Goal: Information Seeking & Learning: Learn about a topic

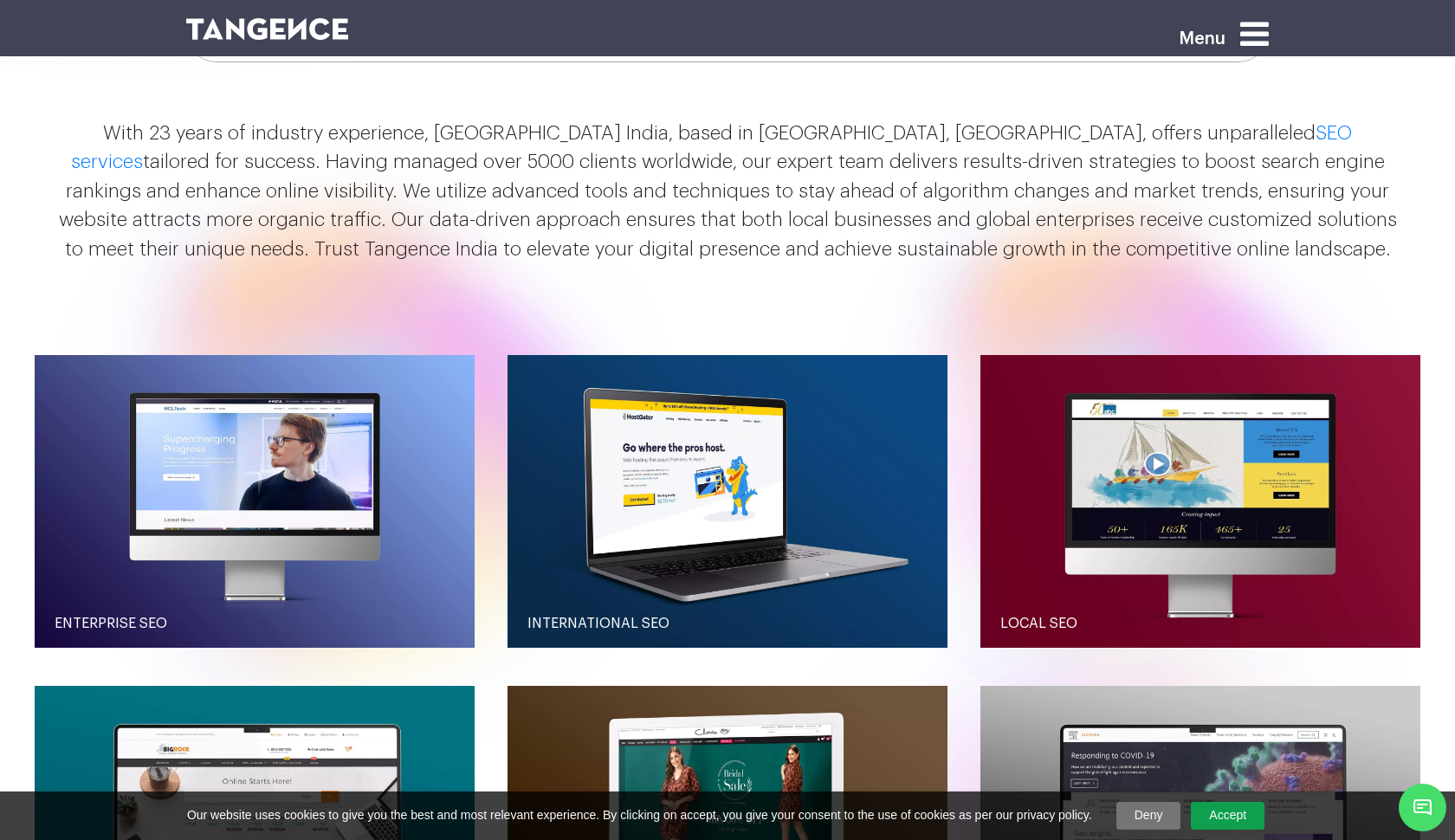
scroll to position [1741, 0]
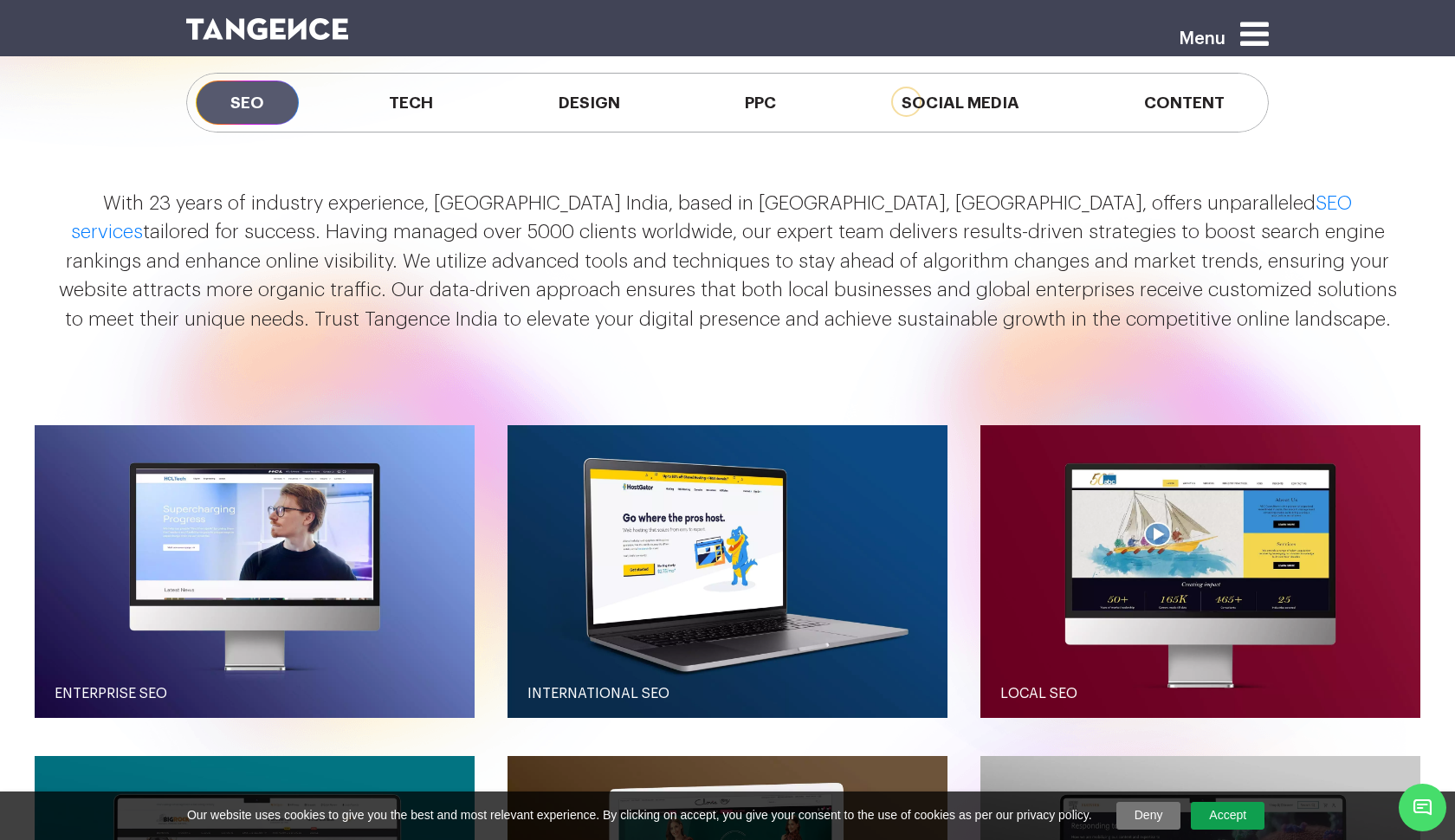
click at [398, 60] on div at bounding box center [635, 41] width 924 height 53
click at [404, 111] on span "Tech" at bounding box center [411, 102] width 114 height 44
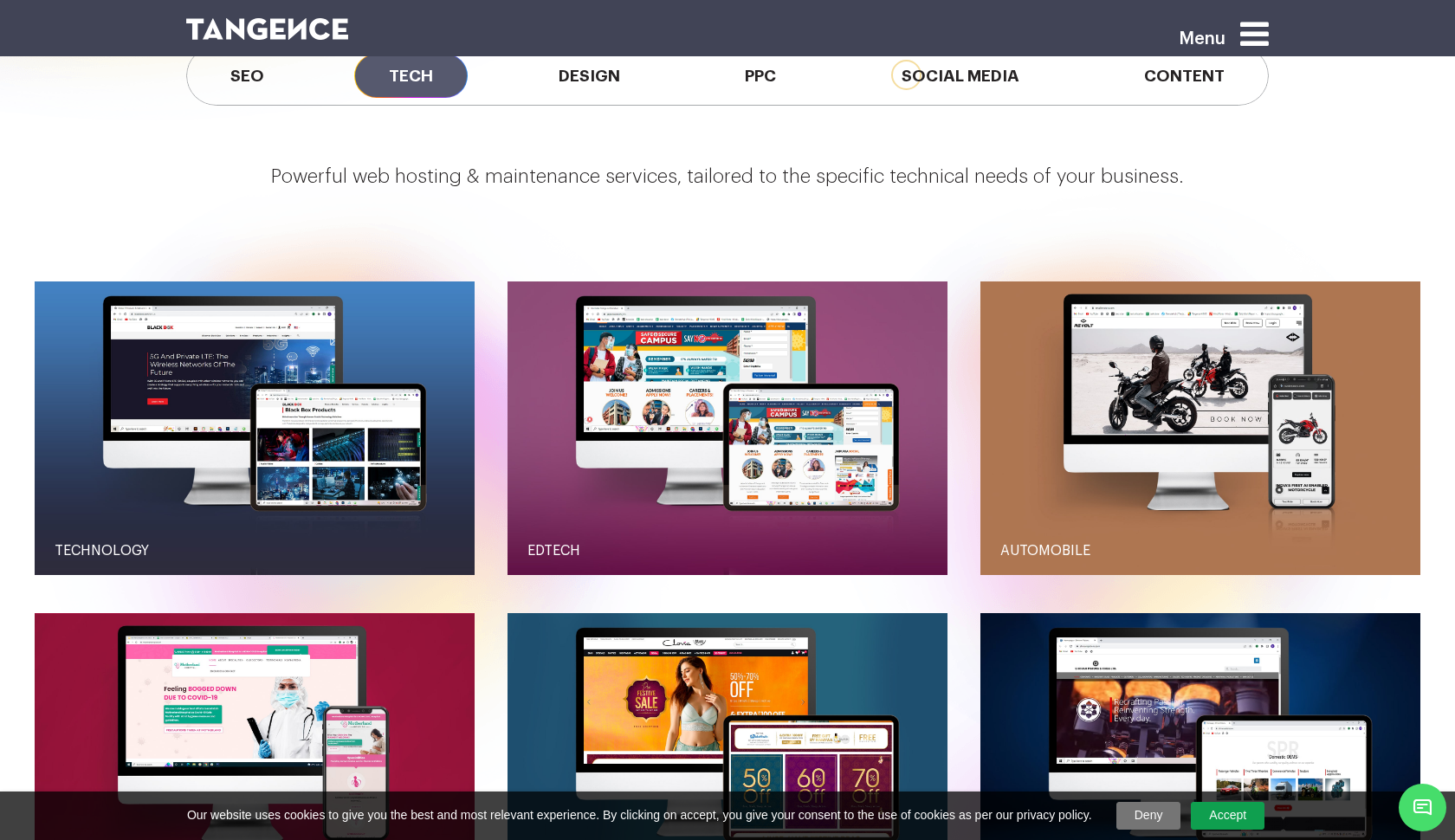
scroll to position [1768, 0]
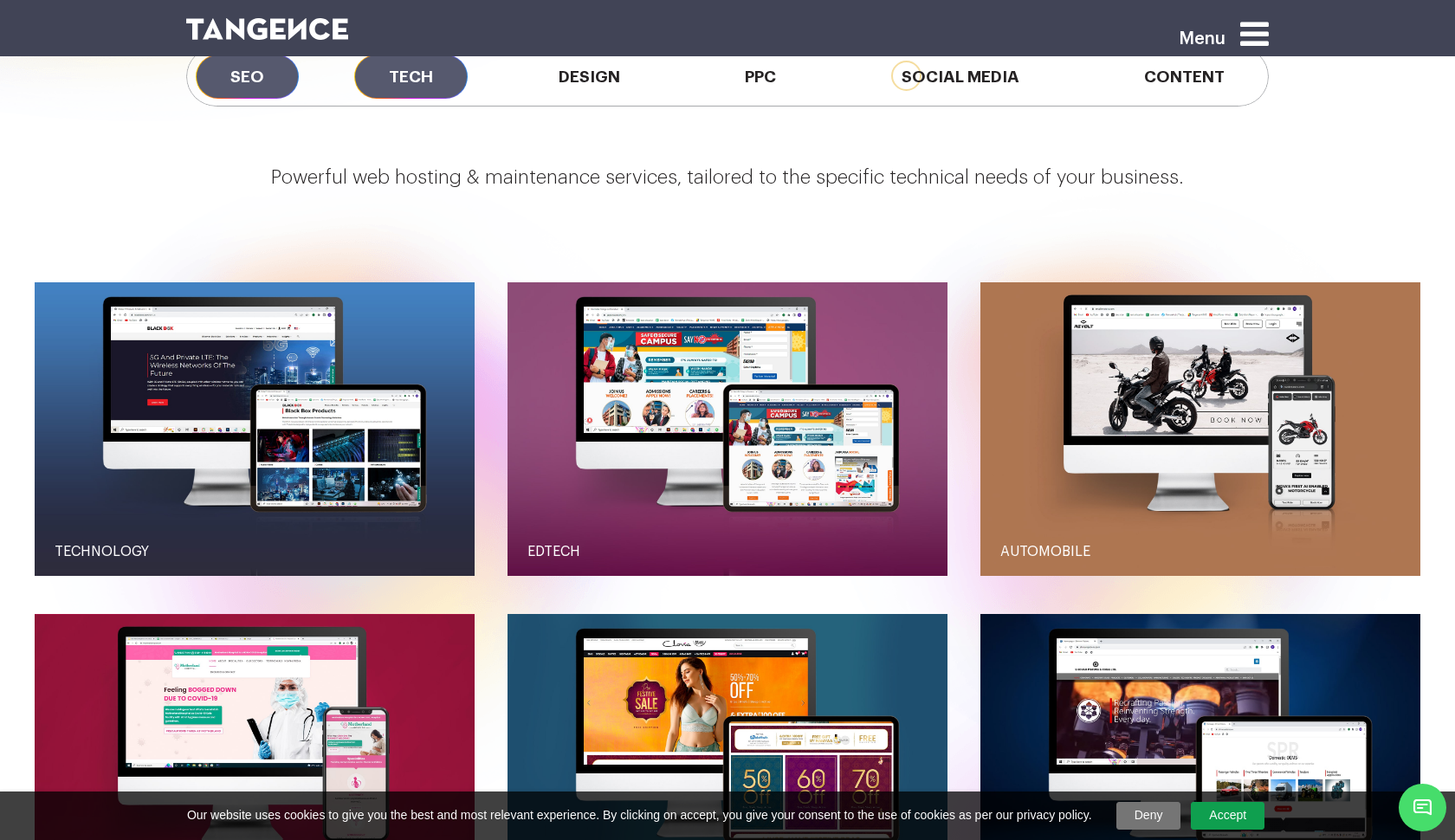
click at [262, 80] on span "SEO" at bounding box center [248, 76] width 103 height 44
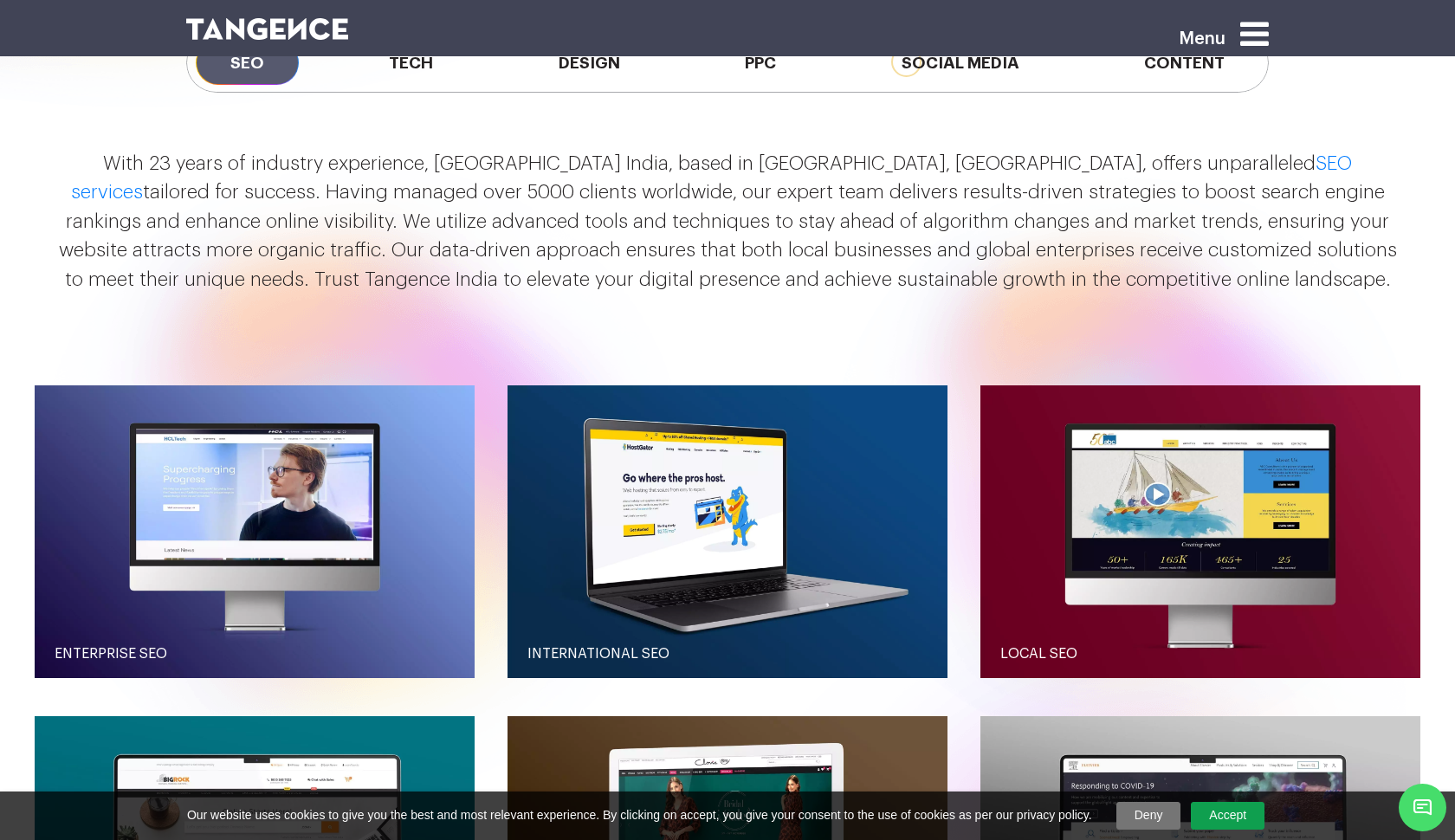
scroll to position [1645, 0]
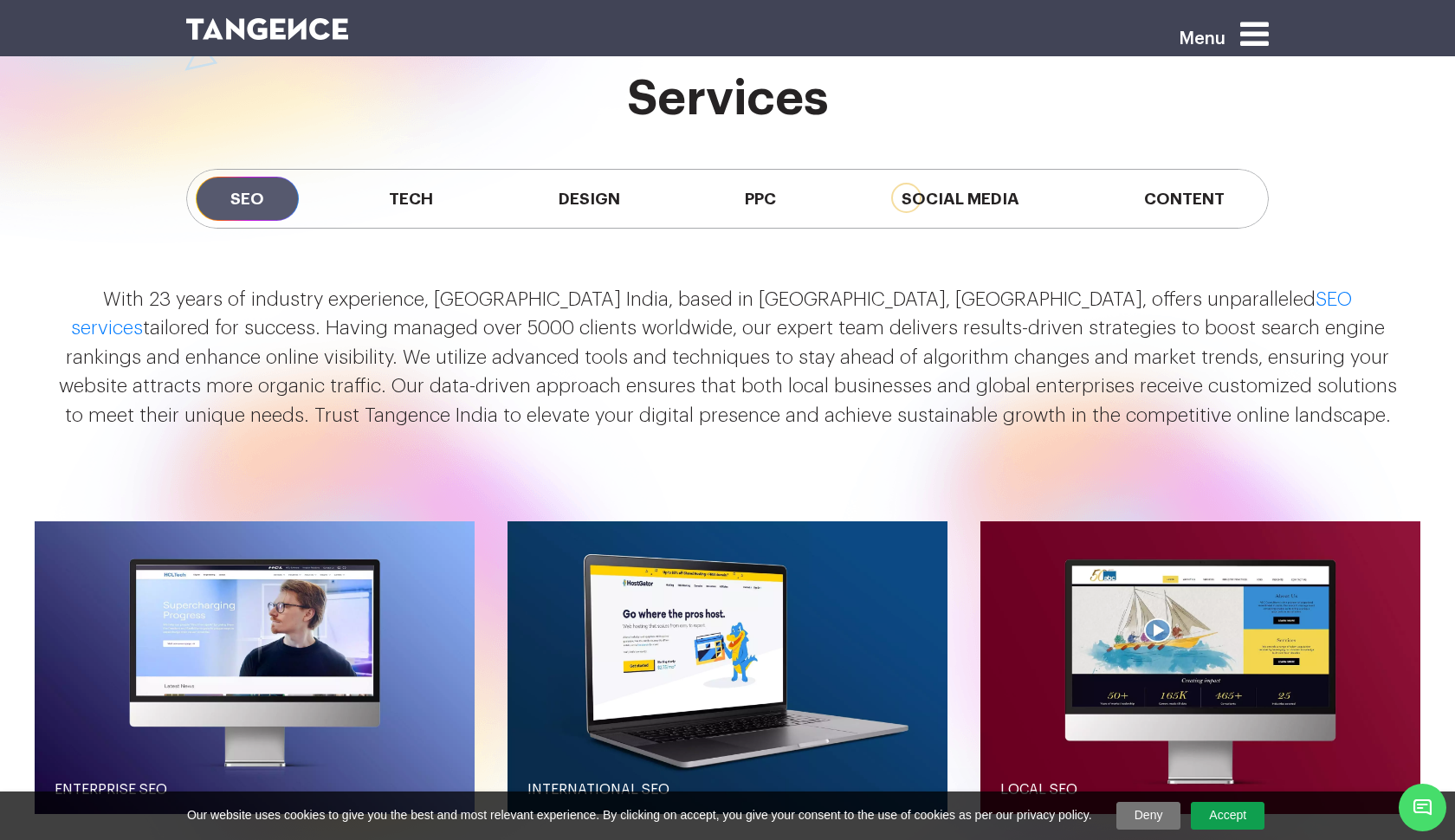
click at [433, 227] on div "SEO Tech Design PPC Social Media Content" at bounding box center [728, 199] width 1083 height 60
click at [429, 194] on span "Tech" at bounding box center [411, 199] width 114 height 44
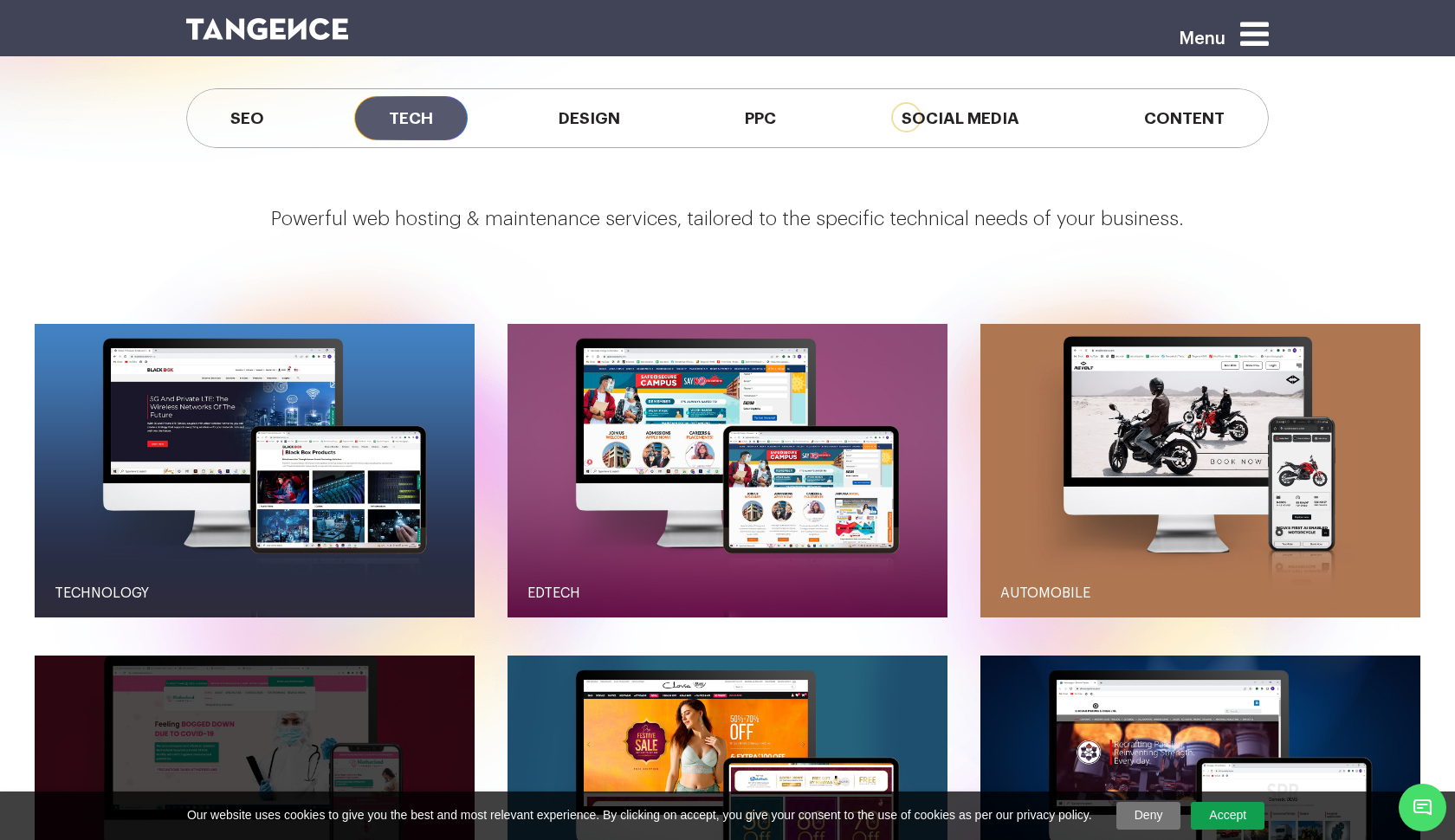
scroll to position [1668, 0]
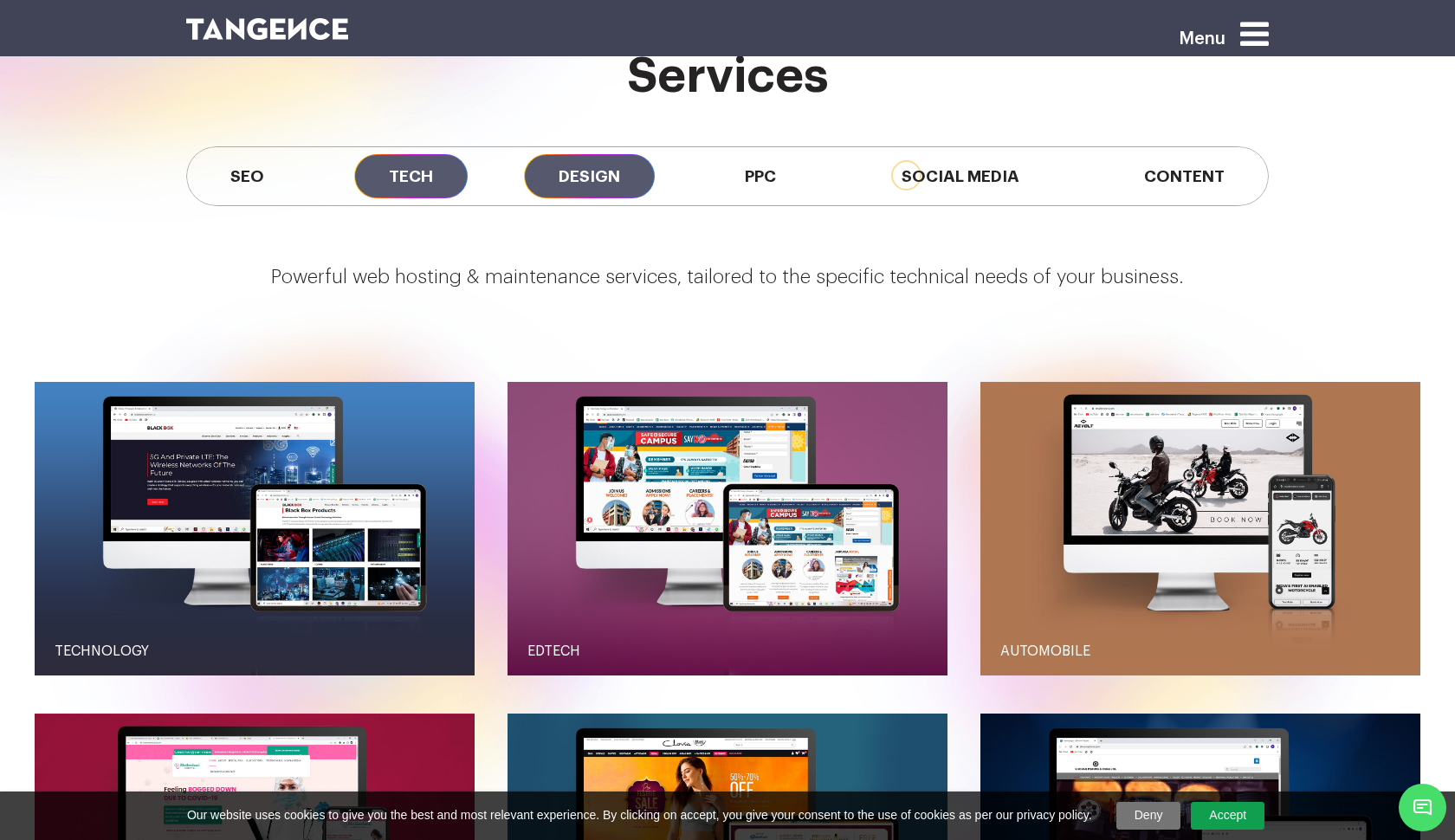
click at [588, 167] on span "Design" at bounding box center [589, 176] width 130 height 44
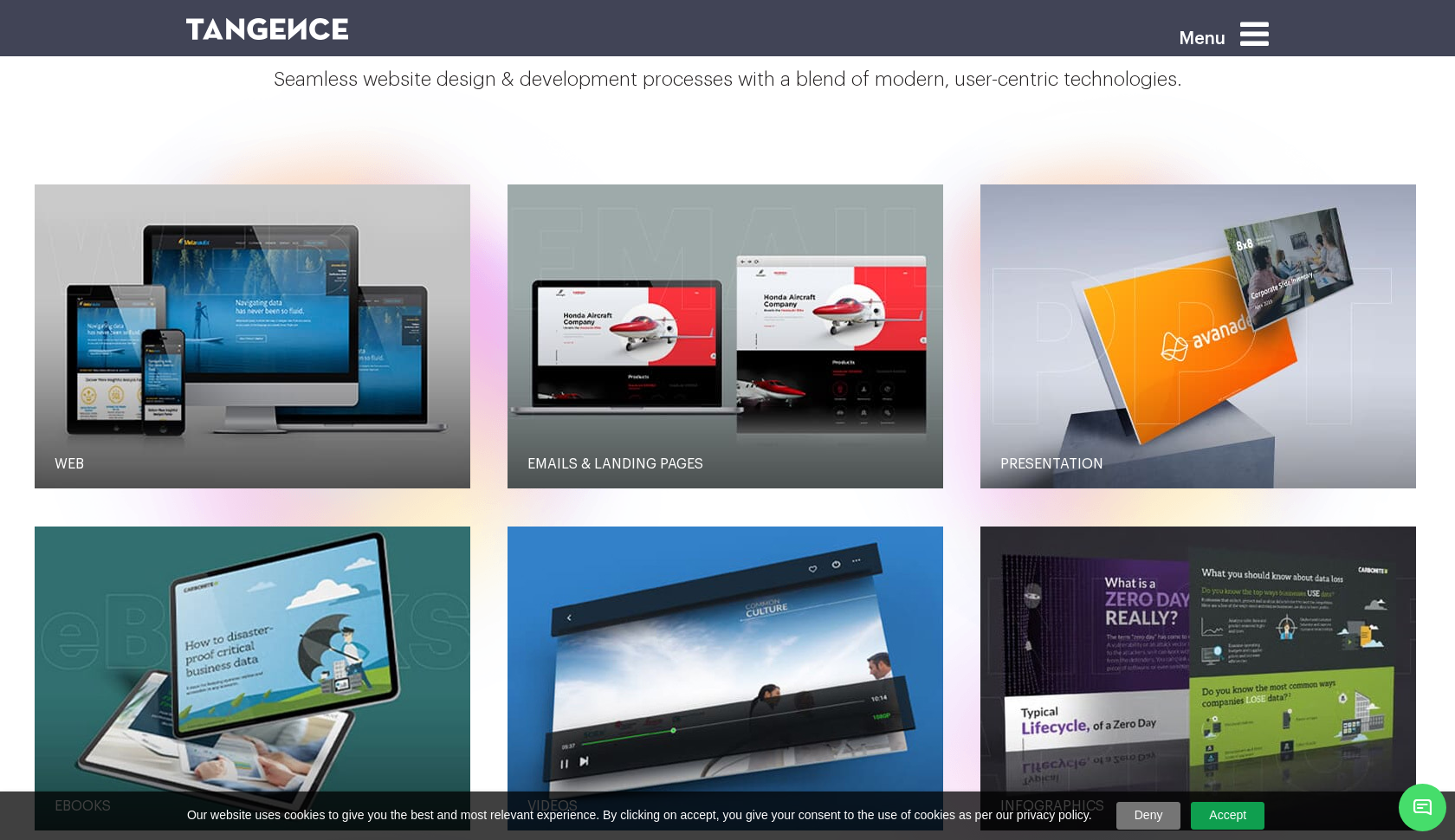
scroll to position [1872, 0]
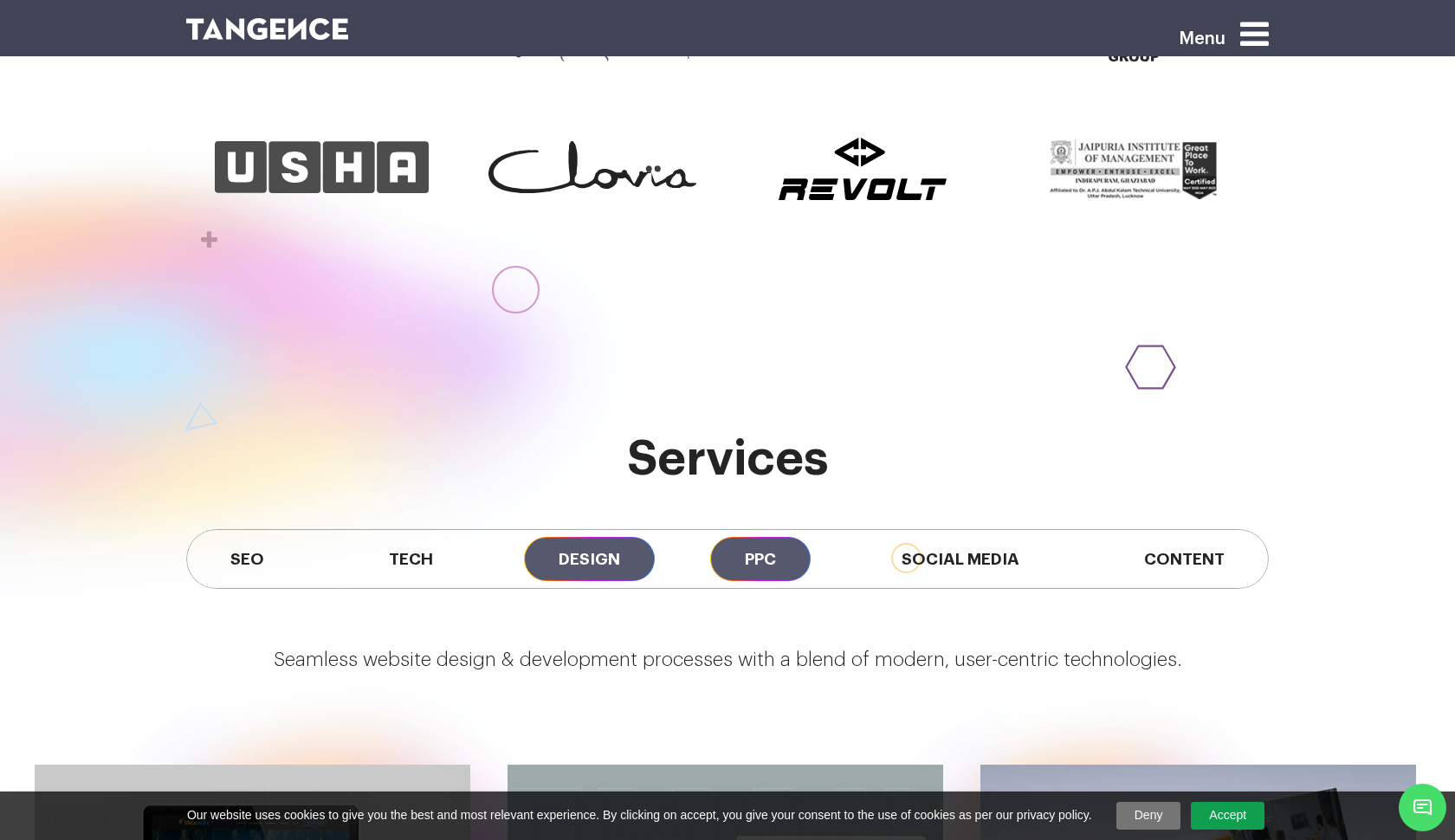
click at [770, 570] on span "PPC" at bounding box center [760, 559] width 101 height 44
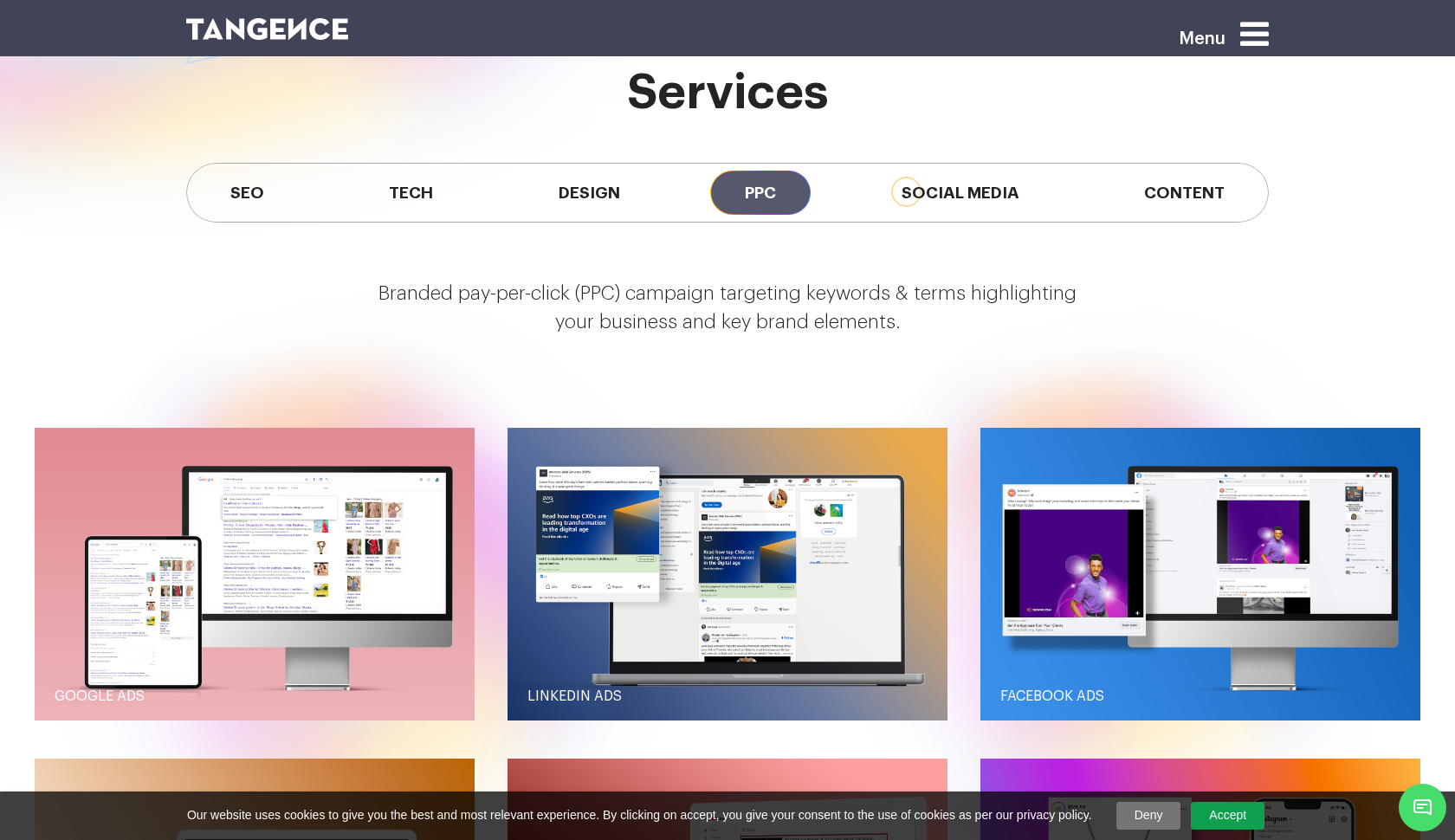
scroll to position [1620, 0]
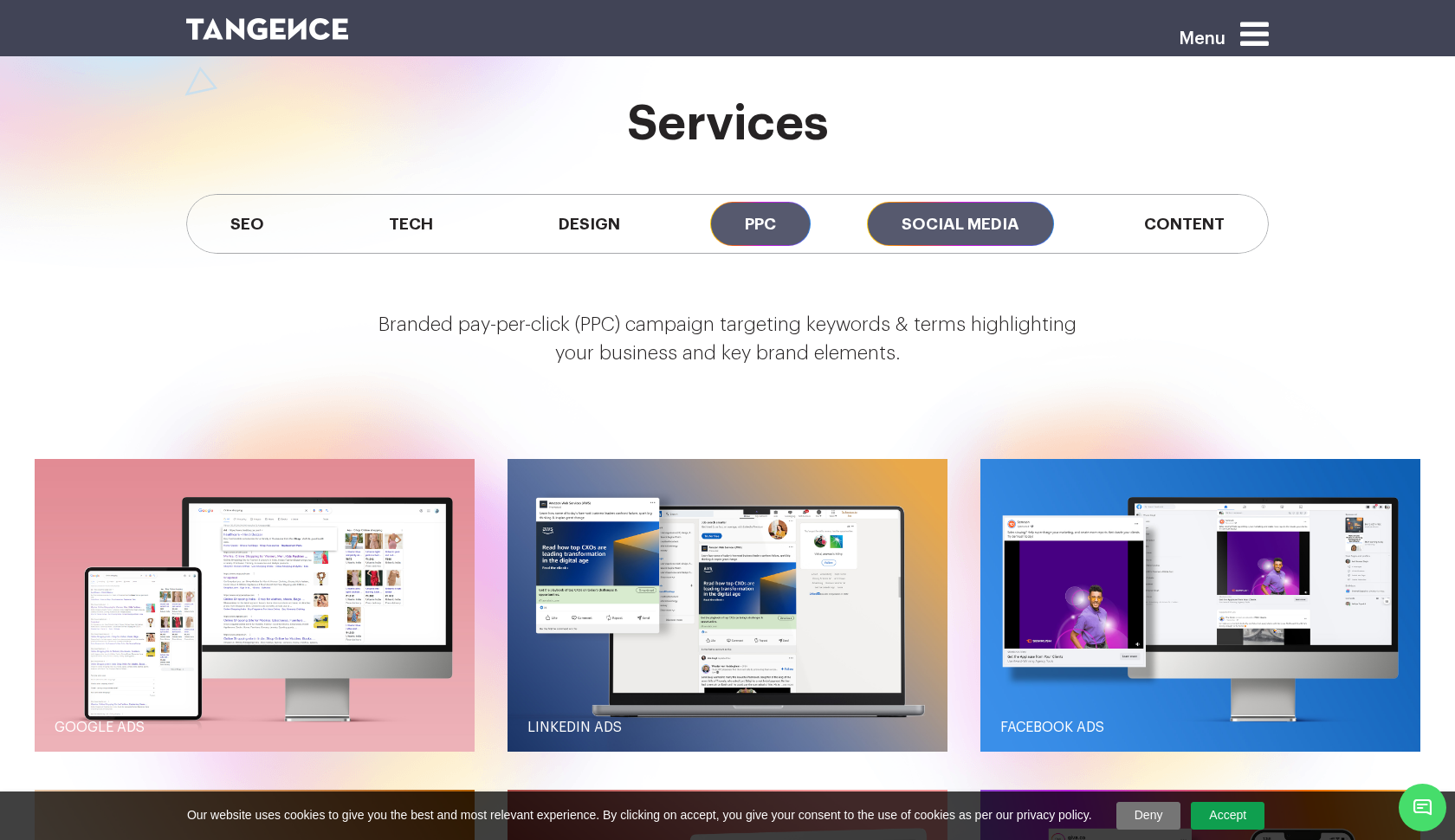
click at [928, 239] on span "Social Media" at bounding box center [961, 224] width 187 height 44
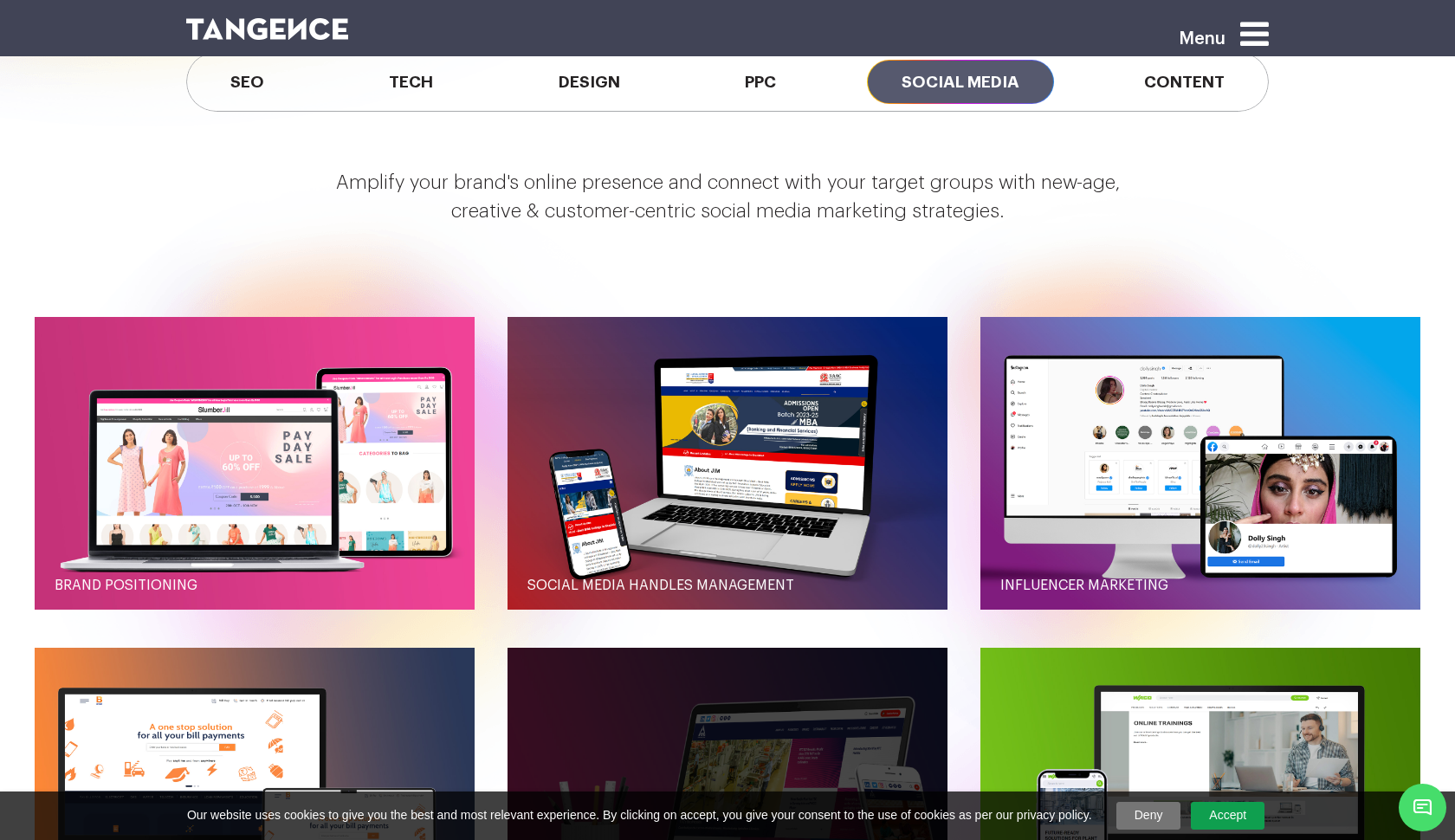
scroll to position [1881, 0]
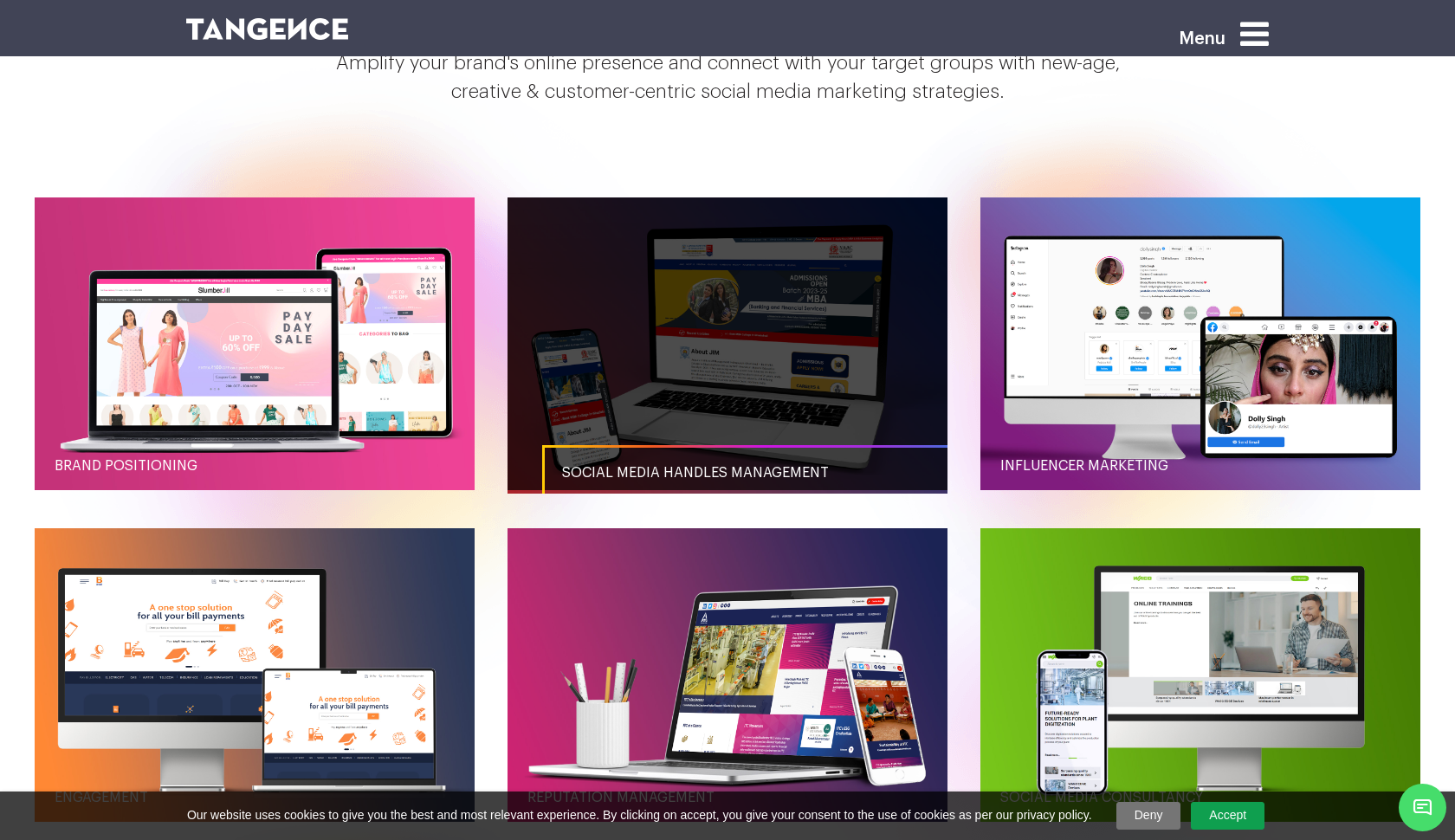
click at [682, 348] on link "button" at bounding box center [727, 345] width 440 height 294
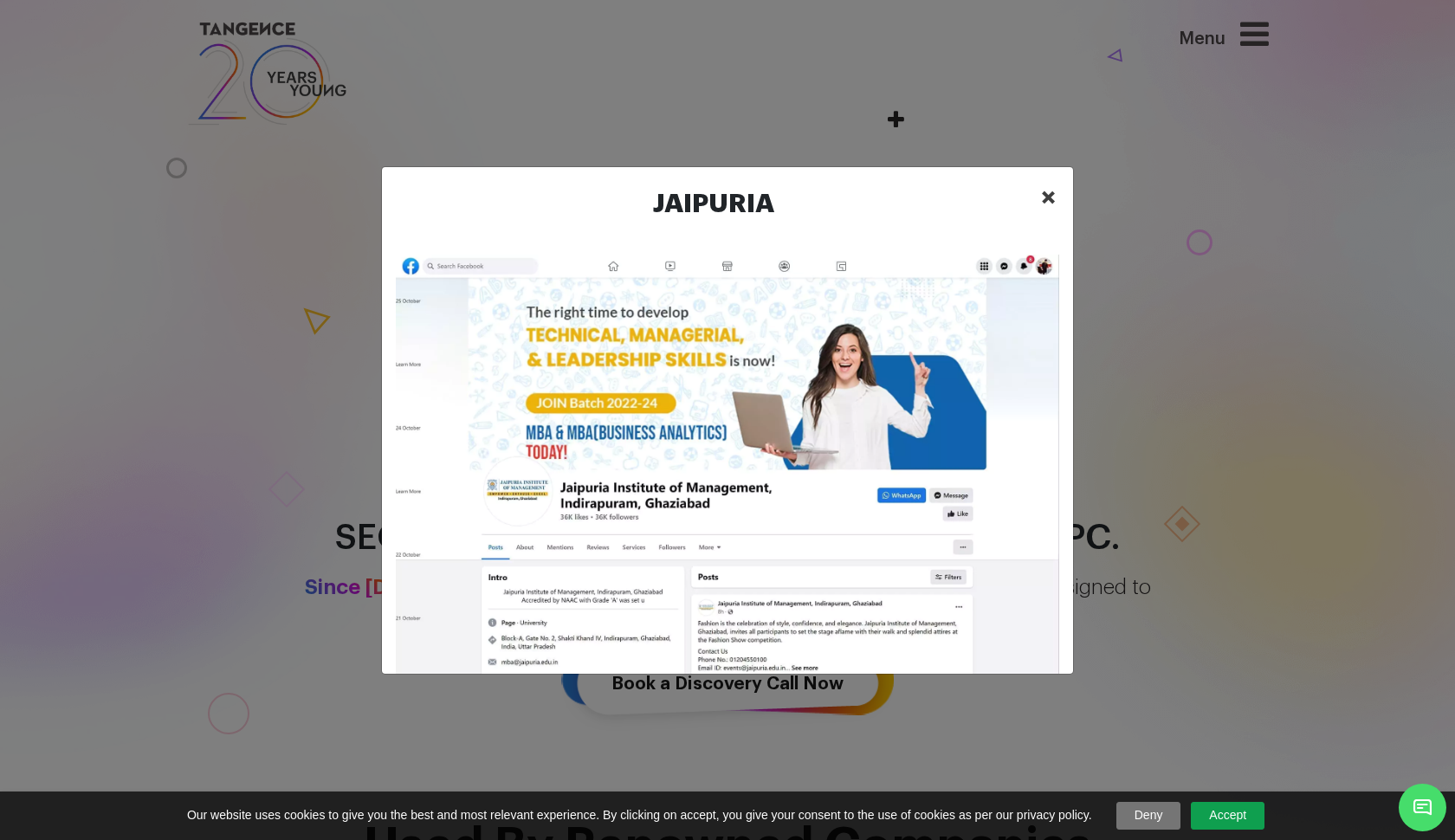
click at [1056, 198] on button "×" at bounding box center [1048, 197] width 43 height 53
